Goal: Book appointment/travel/reservation

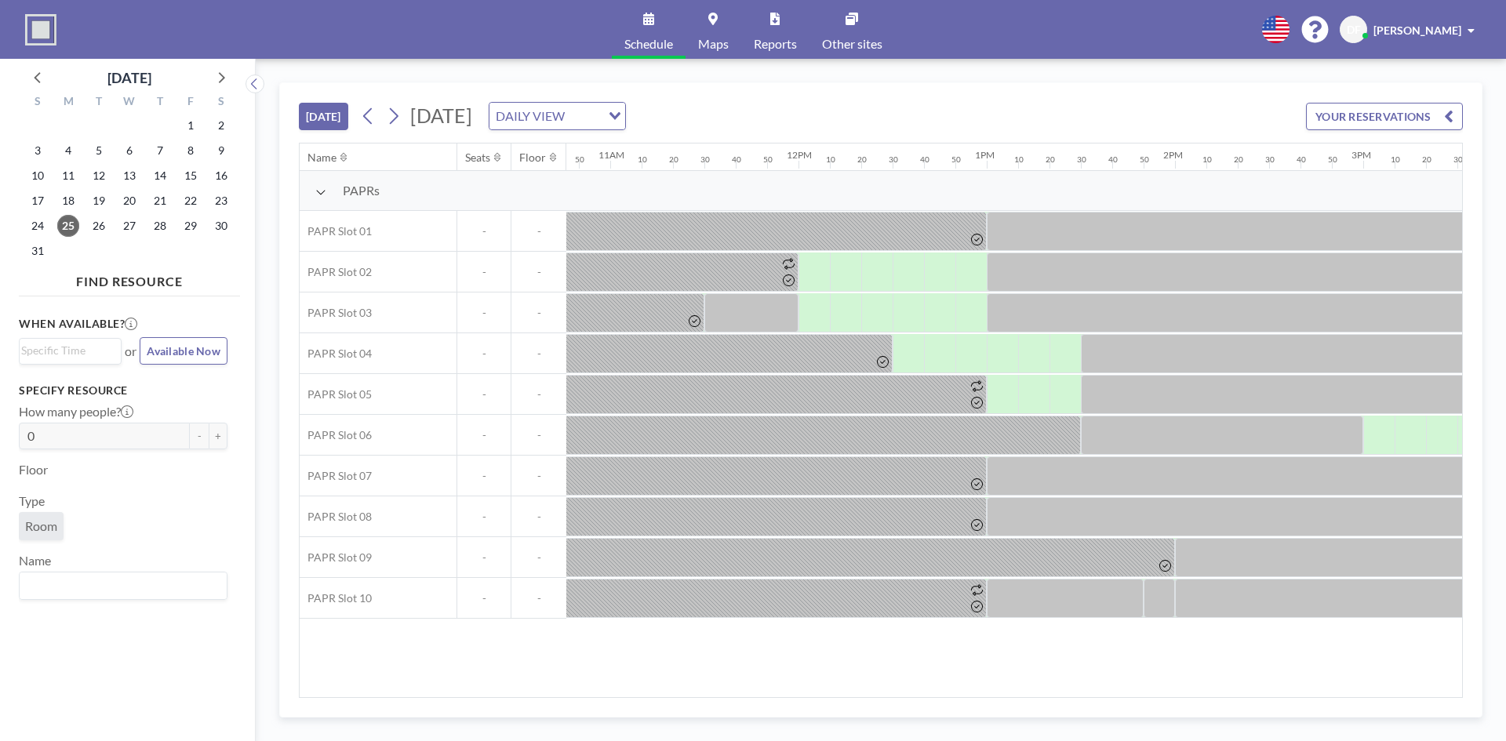
scroll to position [0, 2057]
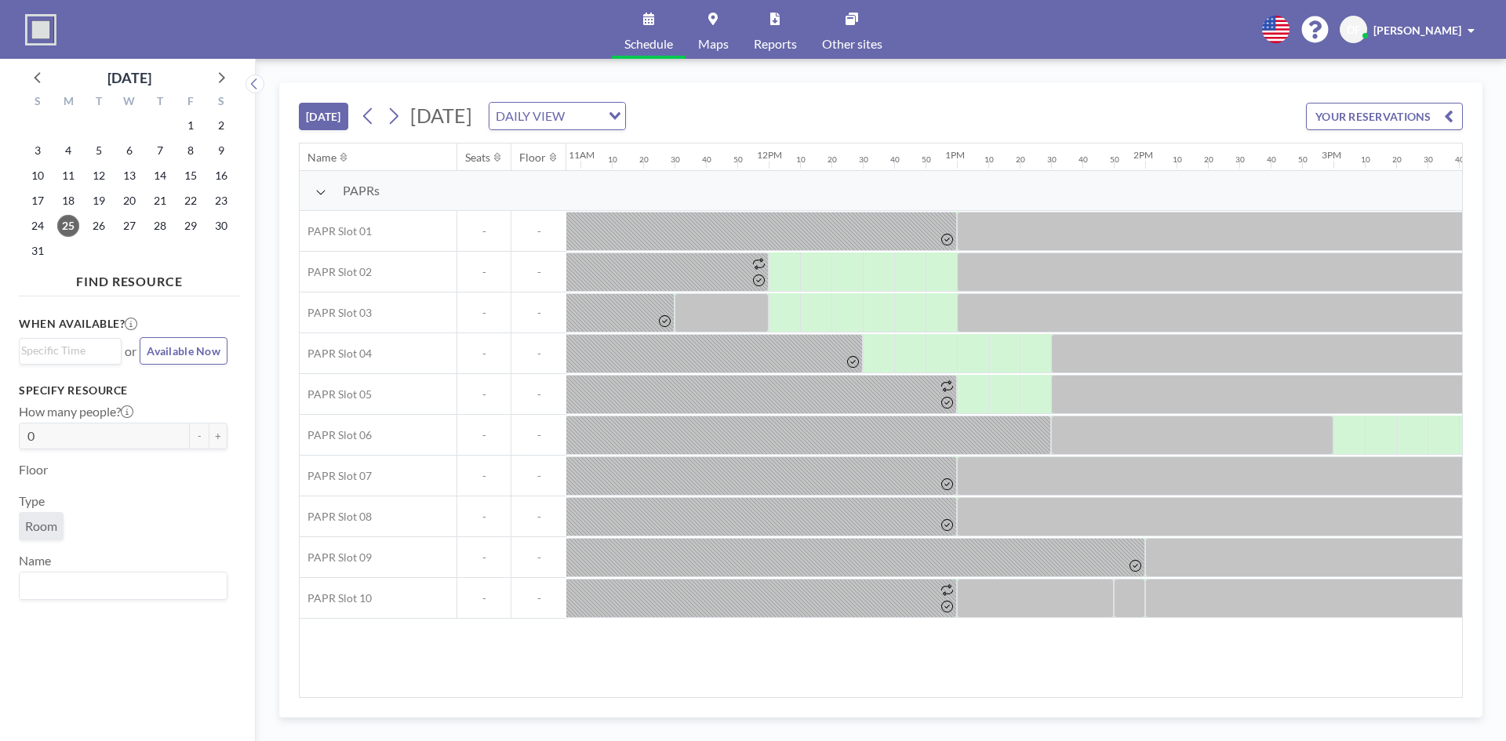
click at [854, 650] on div "Name Seats Floor 12AM 10 20 30 40 50 1AM 10 20 30 40 50 2AM 10 20 30 40 50 3AM …" at bounding box center [881, 421] width 1163 height 554
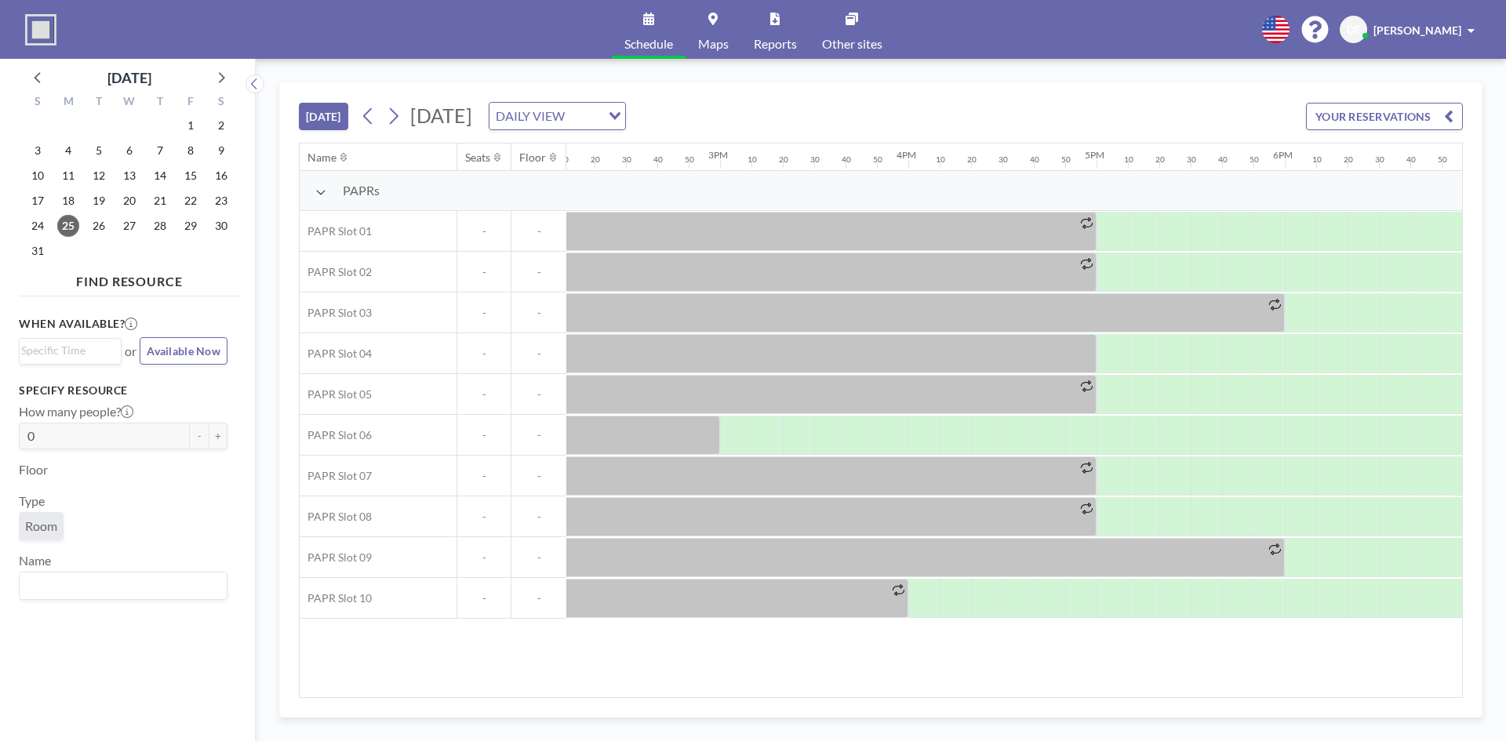
scroll to position [0, 2711]
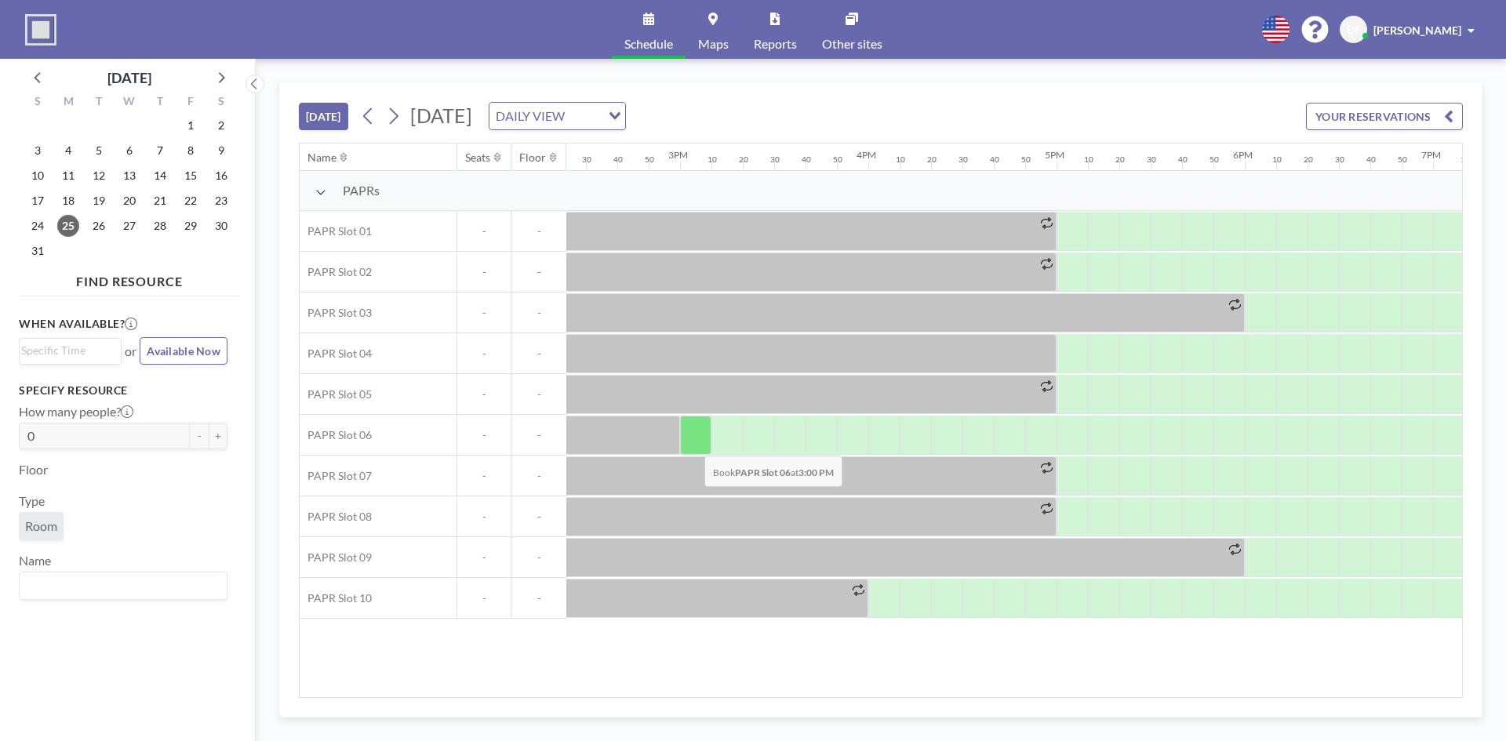
click at [692, 445] on div at bounding box center [695, 435] width 31 height 39
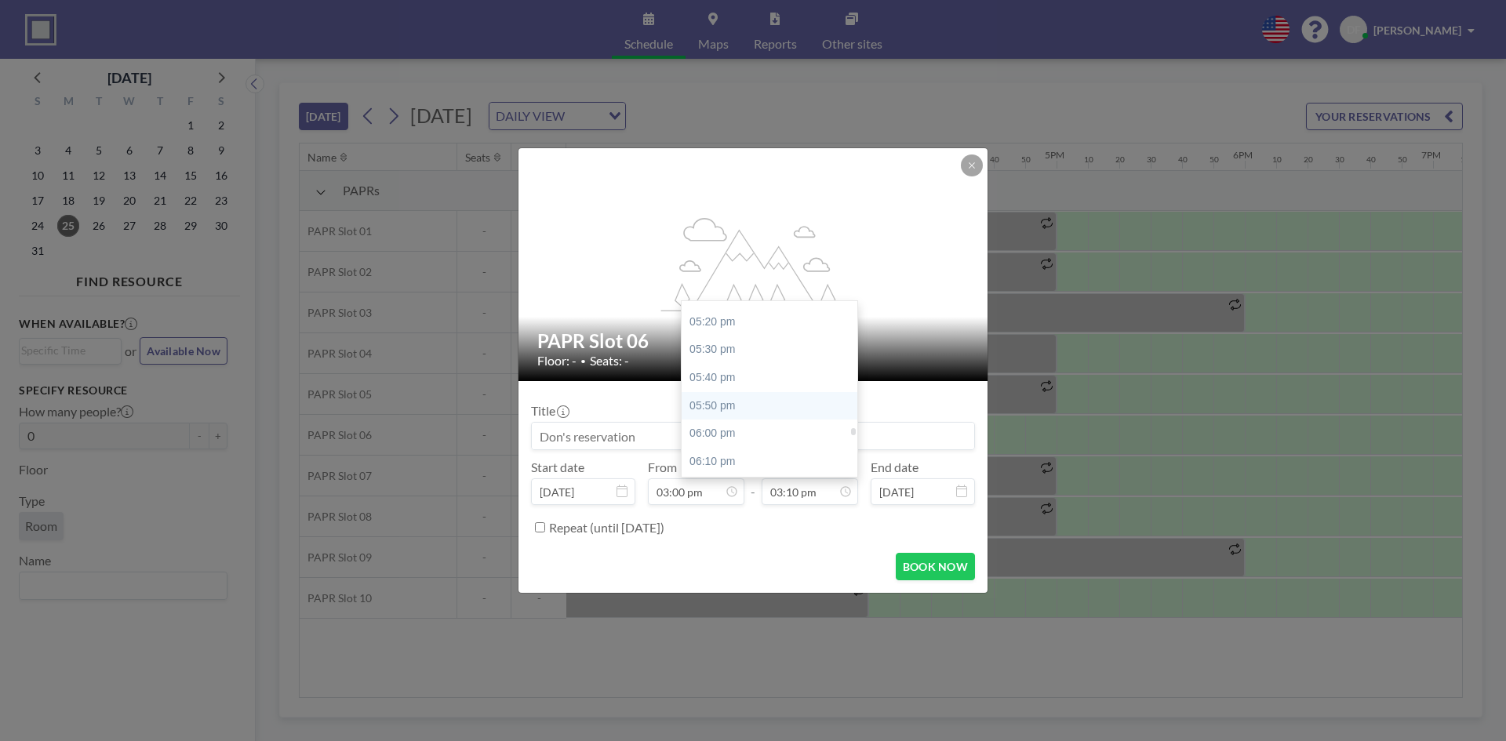
scroll to position [2934, 0]
click at [695, 396] on div "06:00 pm" at bounding box center [774, 398] width 184 height 28
type input "06:00 pm"
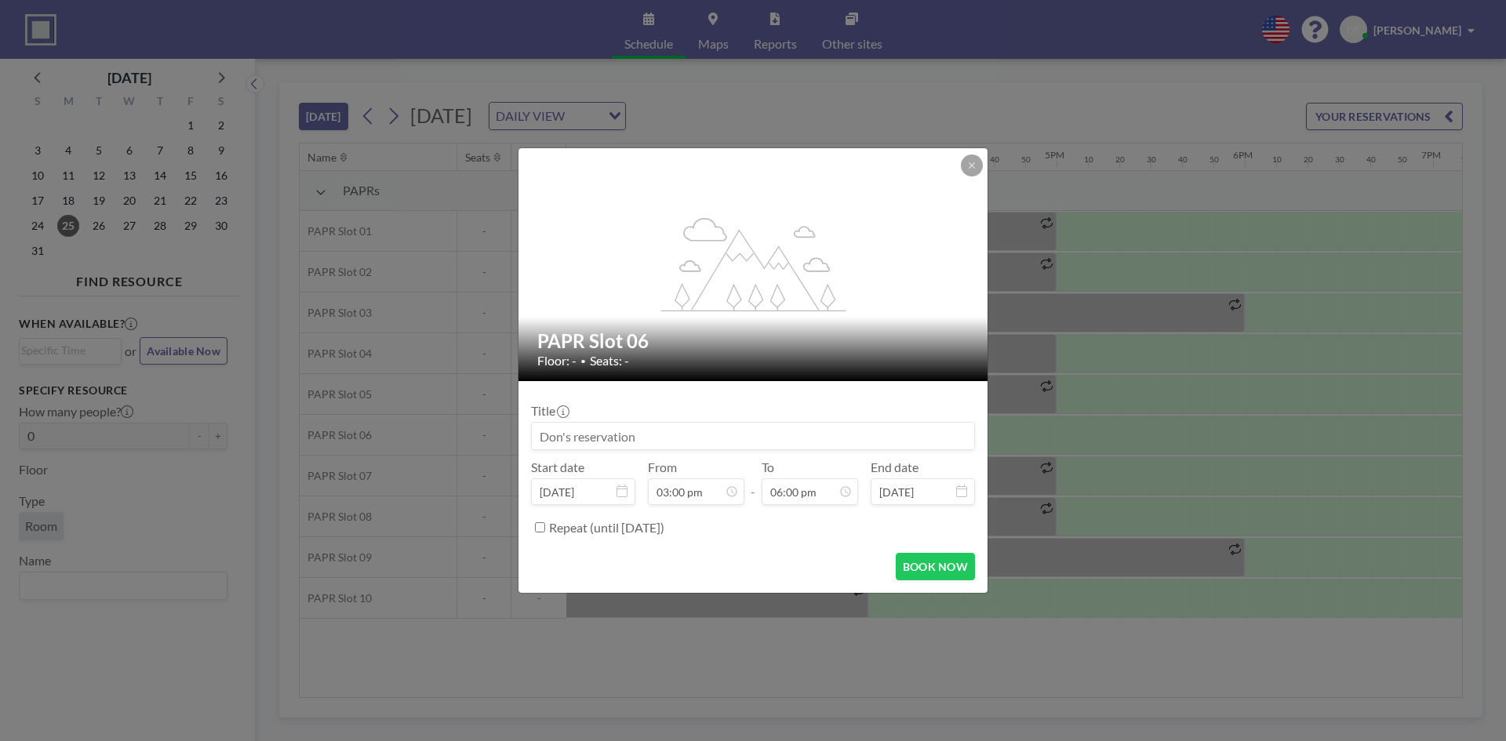
scroll to position [0, 0]
click at [930, 570] on button "BOOK NOW" at bounding box center [935, 566] width 79 height 27
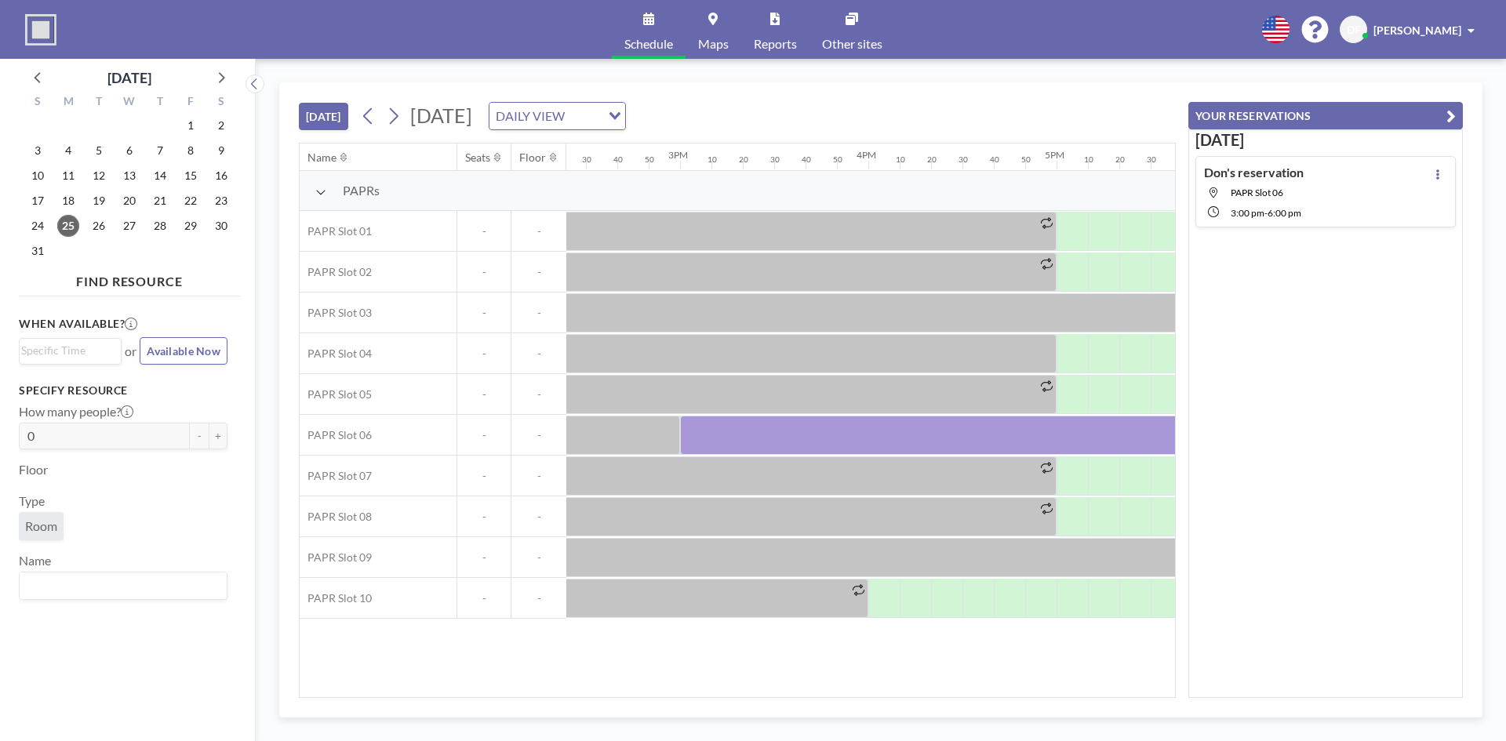
scroll to position [0, 1945]
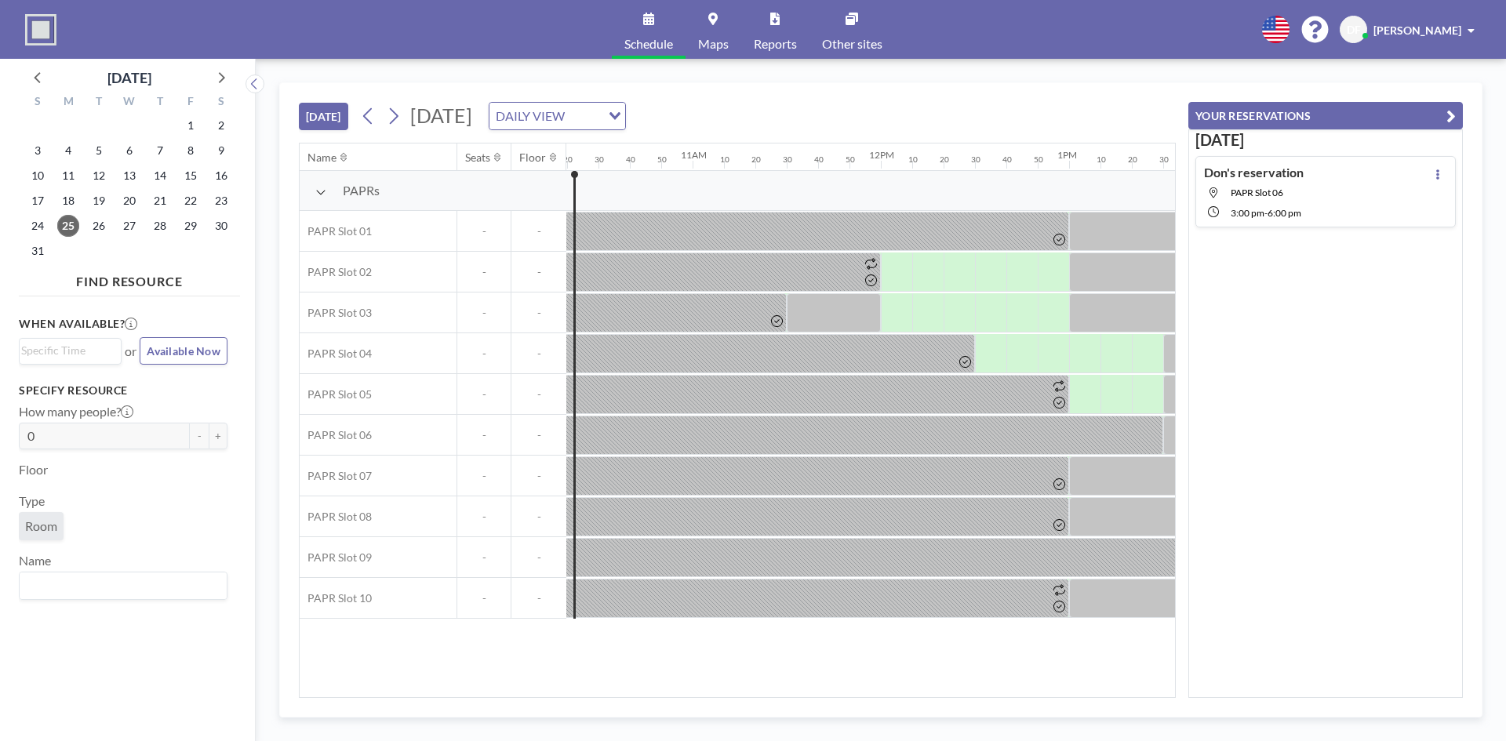
click at [1474, 36] on div "[PERSON_NAME]" at bounding box center [1424, 30] width 101 height 16
click at [1156, 32] on div "Schedule Maps Reports Other sites English Polski 日本語 Española DF Don Fu Profile…" at bounding box center [753, 29] width 1506 height 59
drag, startPoint x: 1429, startPoint y: 104, endPoint x: 1360, endPoint y: 101, distance: 68.3
click at [1429, 105] on span "Log out" at bounding box center [1428, 107] width 36 height 16
